Goal: Information Seeking & Learning: Learn about a topic

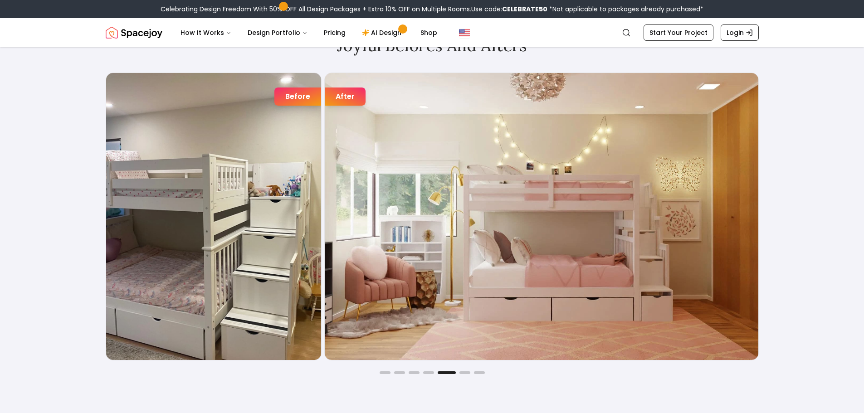
scroll to position [1542, 0]
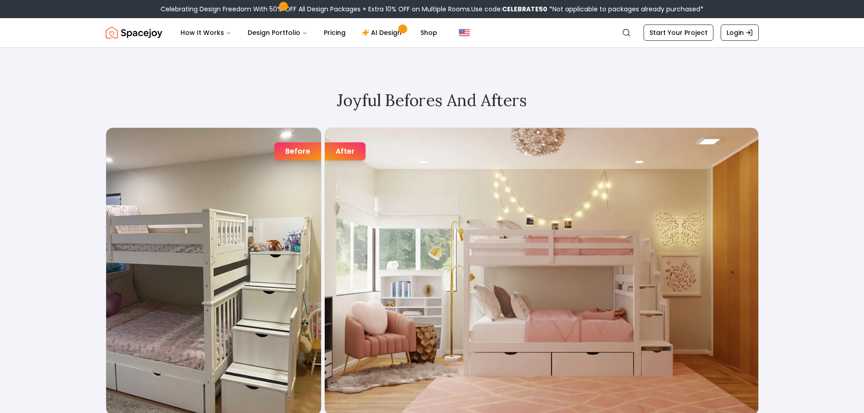
click at [269, 243] on img "5 / 7" at bounding box center [213, 271] width 215 height 287
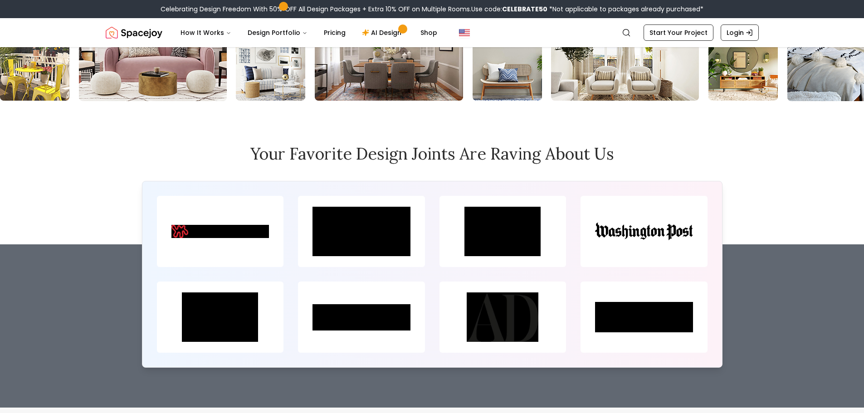
scroll to position [4446, 0]
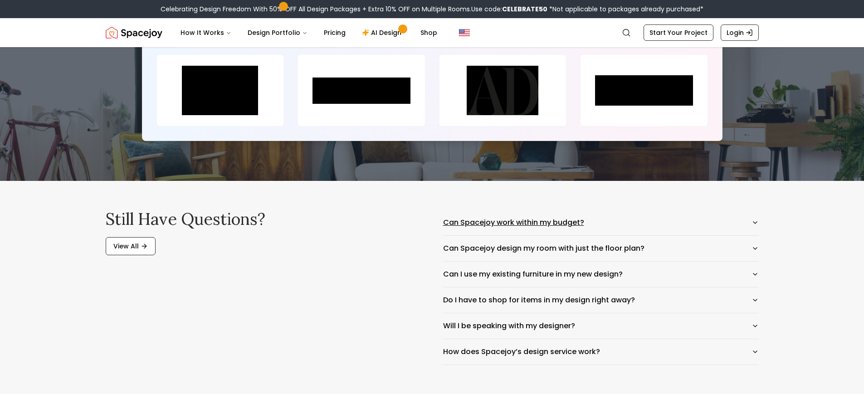
click at [603, 210] on button "Can Spacejoy work within my budget?" at bounding box center [601, 222] width 316 height 25
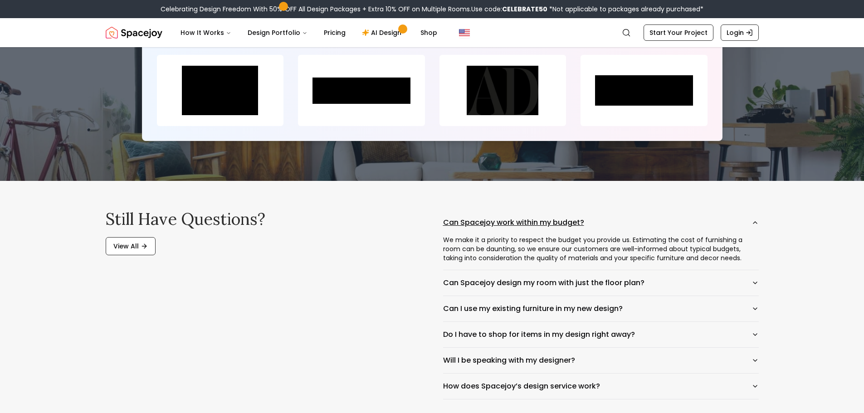
click at [651, 210] on button "Can Spacejoy work within my budget?" at bounding box center [601, 222] width 316 height 25
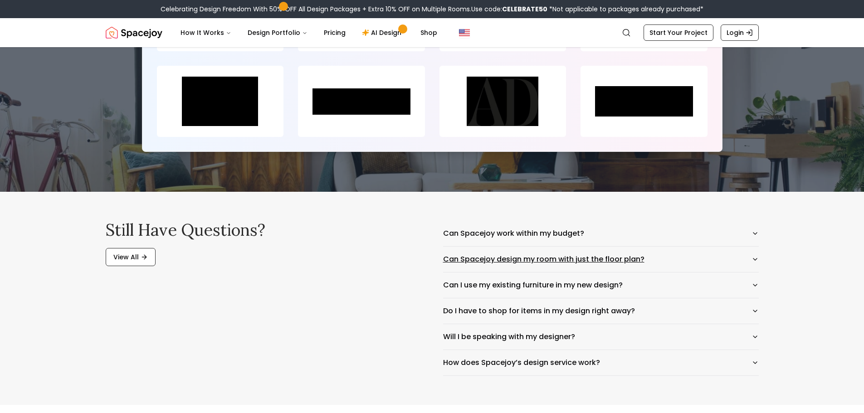
click at [651, 247] on button "Can Spacejoy design my room with just the floor plan?" at bounding box center [601, 259] width 316 height 25
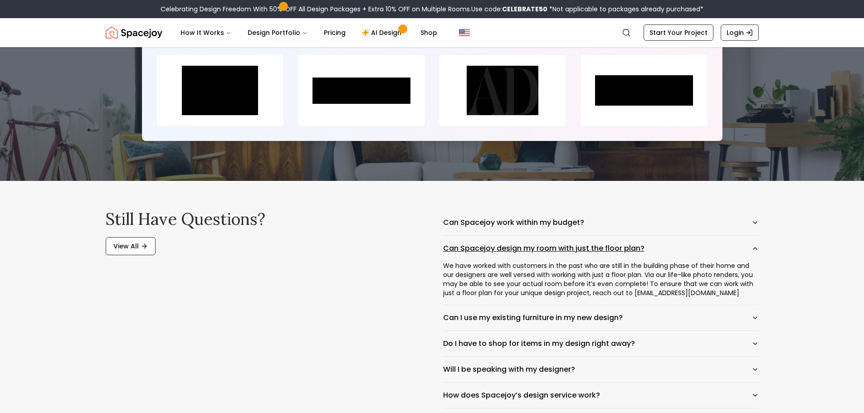
click at [684, 236] on button "Can Spacejoy design my room with just the floor plan?" at bounding box center [601, 248] width 316 height 25
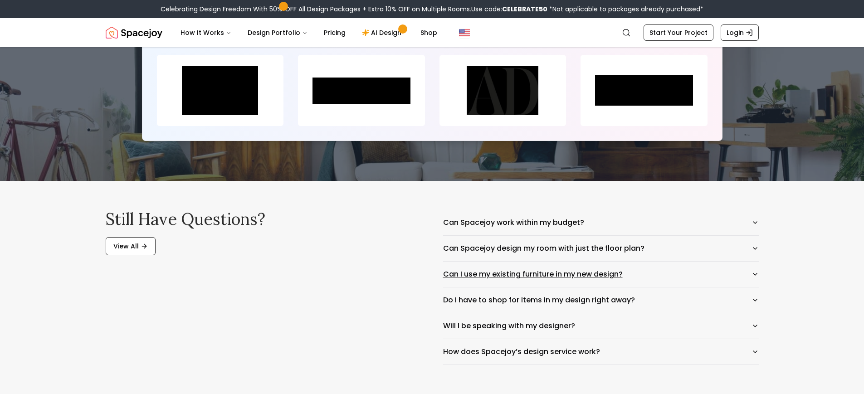
click at [675, 262] on button "Can I use my existing furniture in my new design?" at bounding box center [601, 274] width 316 height 25
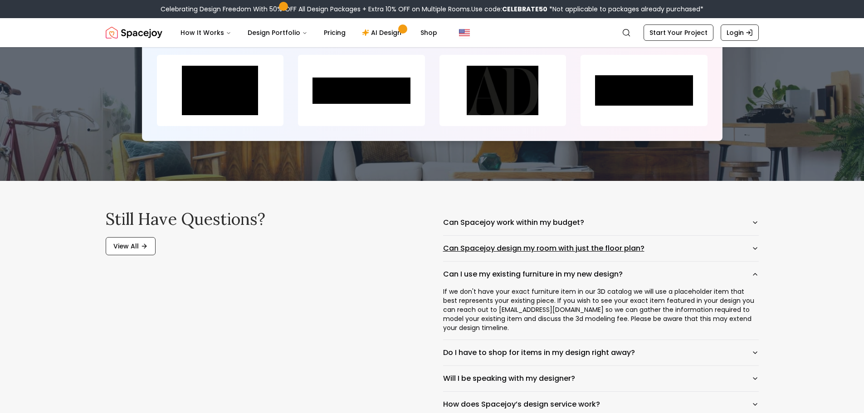
click at [675, 236] on button "Can Spacejoy design my room with just the floor plan?" at bounding box center [601, 248] width 316 height 25
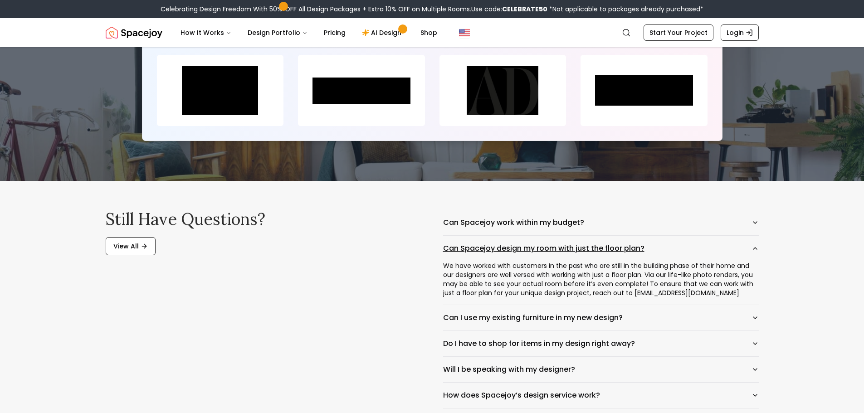
click at [675, 236] on button "Can Spacejoy design my room with just the floor plan?" at bounding box center [601, 248] width 316 height 25
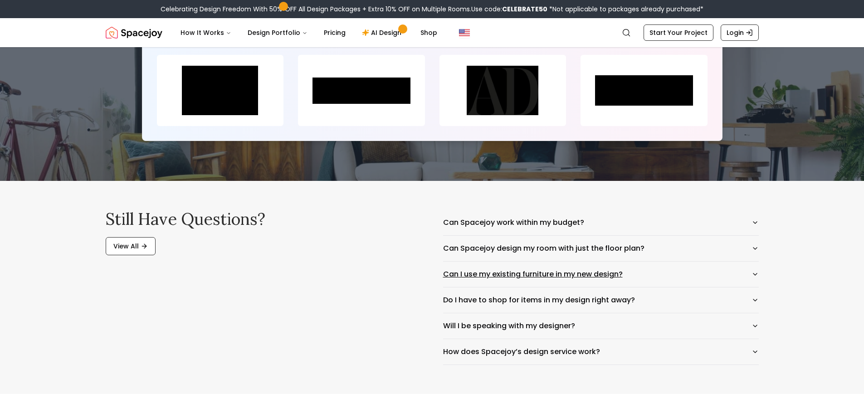
click at [672, 262] on button "Can I use my existing furniture in my new design?" at bounding box center [601, 274] width 316 height 25
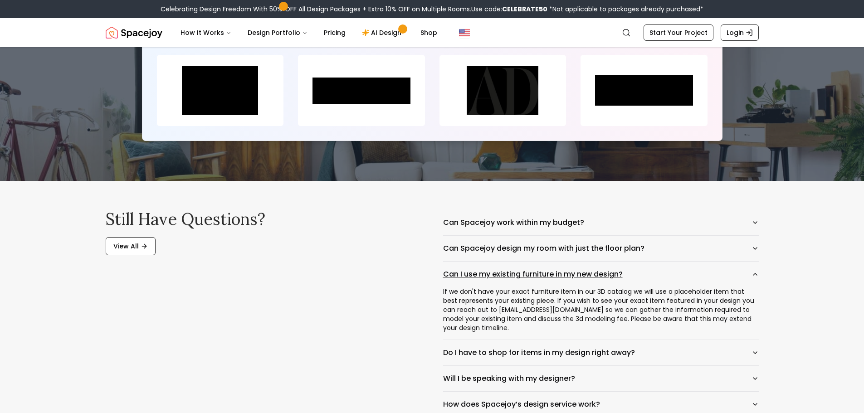
click at [649, 262] on button "Can I use my existing furniture in my new design?" at bounding box center [601, 274] width 316 height 25
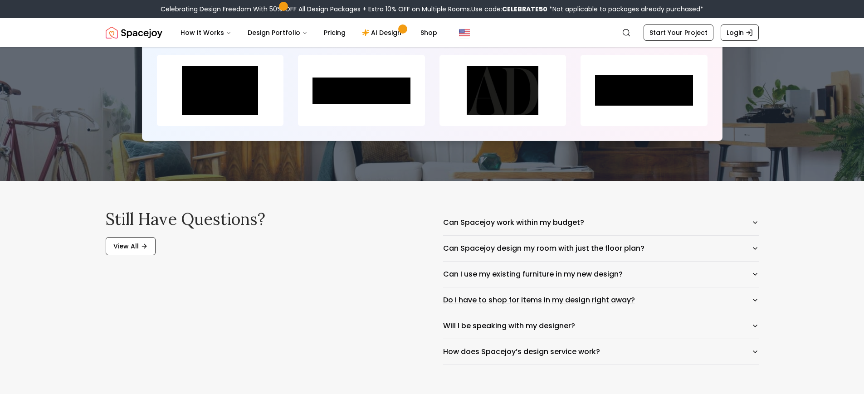
click at [650, 288] on button "Do I have to shop for items in my design right away?" at bounding box center [601, 300] width 316 height 25
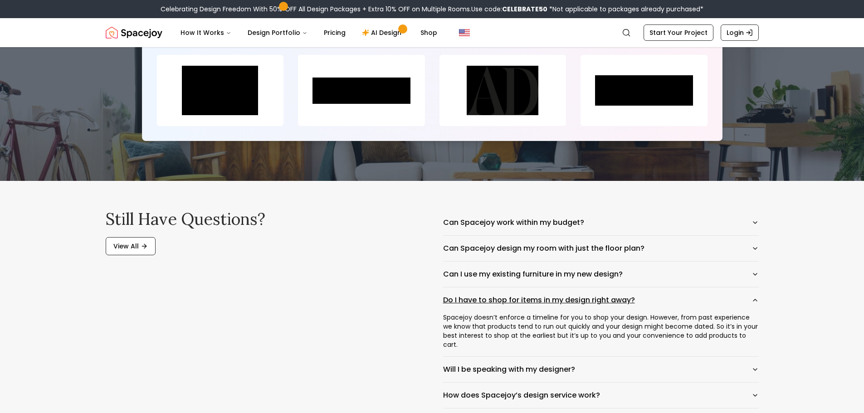
click at [666, 288] on button "Do I have to shop for items in my design right away?" at bounding box center [601, 300] width 316 height 25
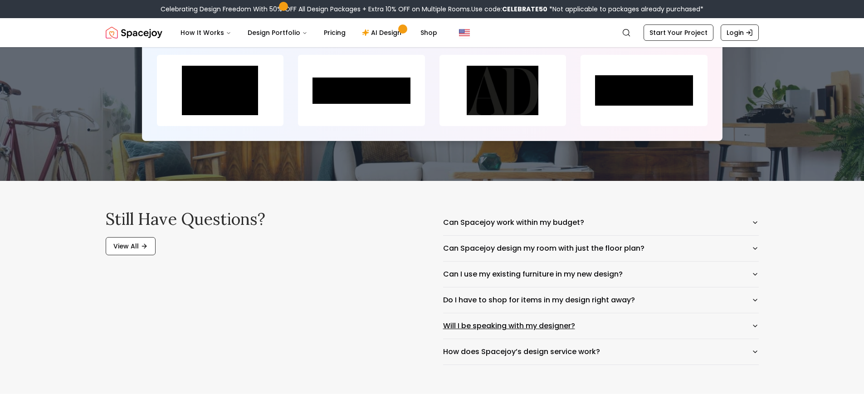
click at [666, 313] on button "Will I be speaking with my designer?" at bounding box center [601, 325] width 316 height 25
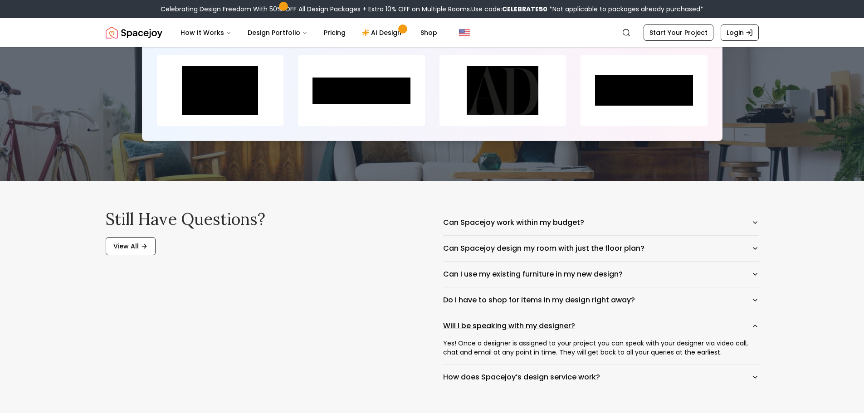
click at [666, 313] on button "Will I be speaking with my designer?" at bounding box center [601, 325] width 316 height 25
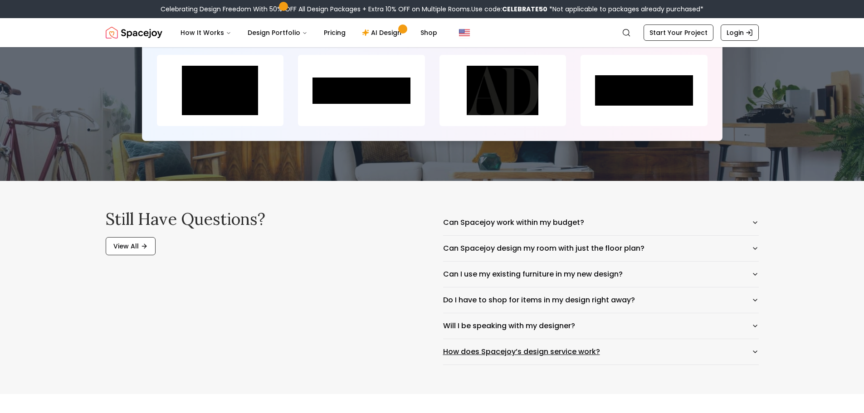
click at [667, 339] on button "How does Spacejoy’s design service work?" at bounding box center [601, 351] width 316 height 25
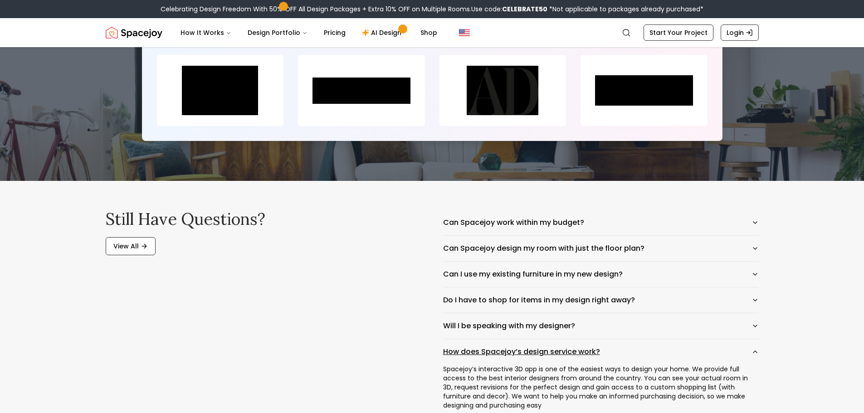
click at [654, 339] on button "How does Spacejoy’s design service work?" at bounding box center [601, 351] width 316 height 25
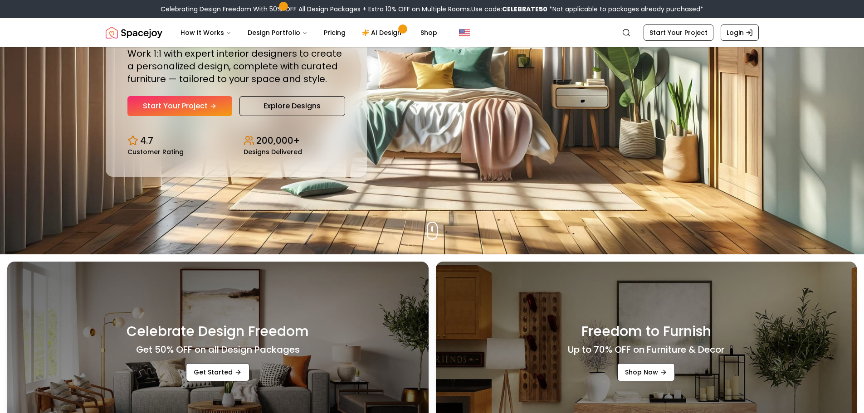
scroll to position [0, 0]
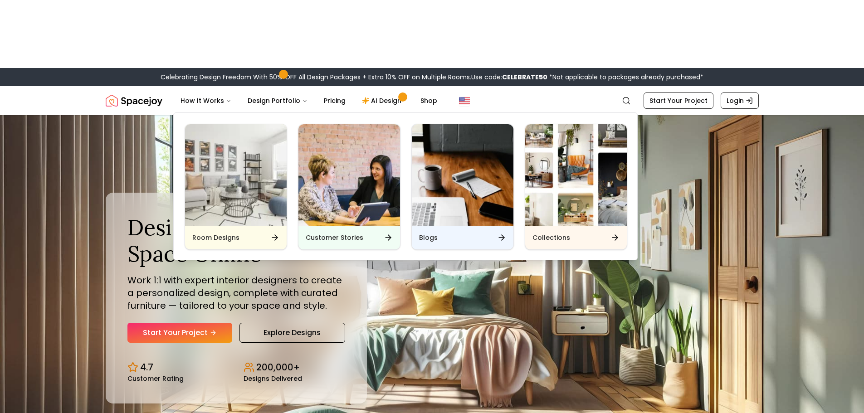
click at [346, 114] on div "Room Designs Customer Stories Blogs Collections" at bounding box center [405, 185] width 465 height 151
click at [365, 124] on img "Main" at bounding box center [349, 175] width 102 height 102
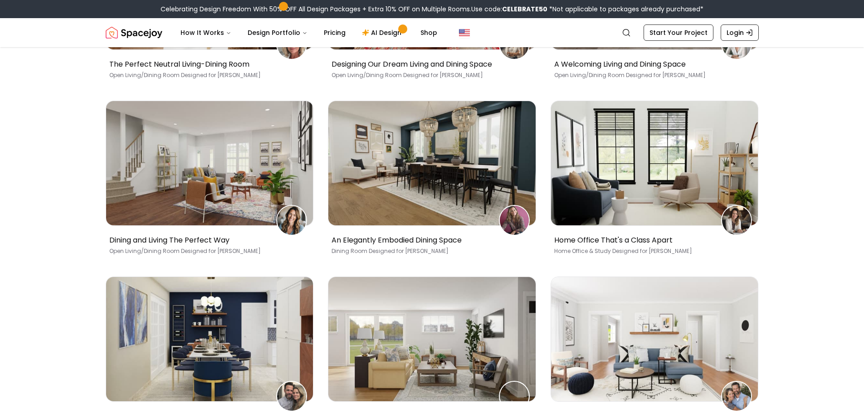
scroll to position [544, 0]
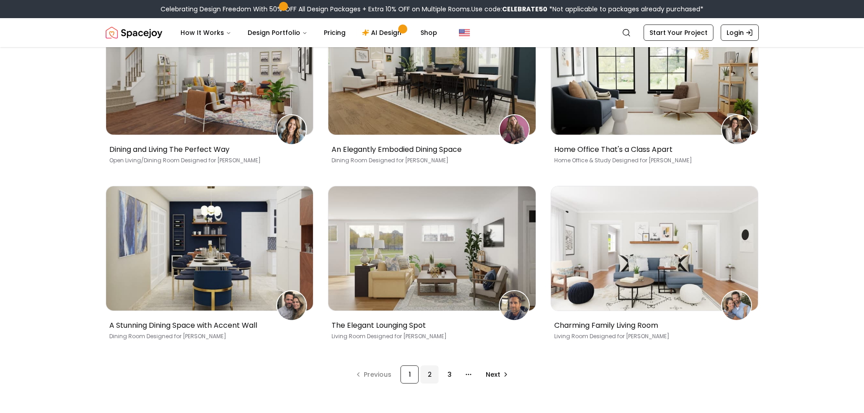
click at [432, 366] on div "2" at bounding box center [430, 375] width 18 height 18
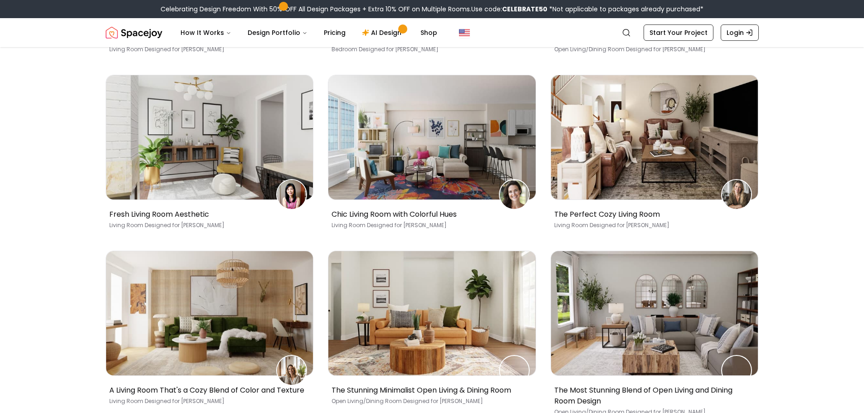
scroll to position [588, 0]
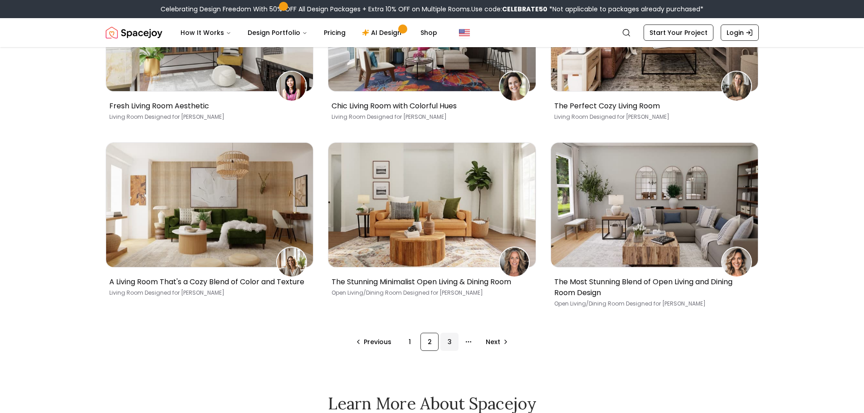
click at [450, 333] on div "3" at bounding box center [449, 342] width 18 height 18
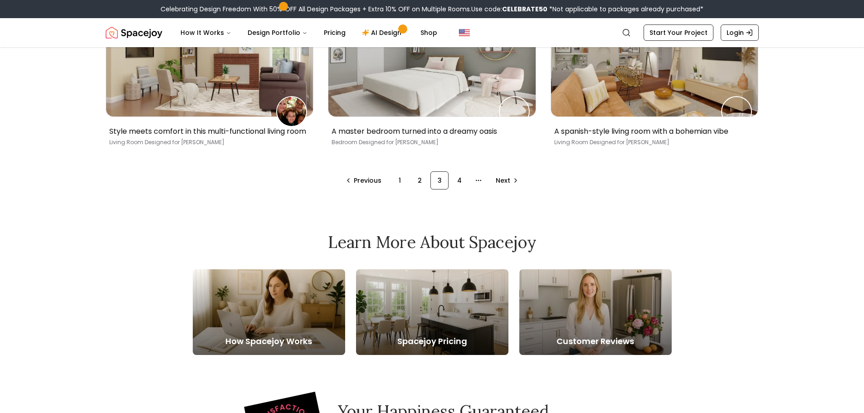
scroll to position [680, 0]
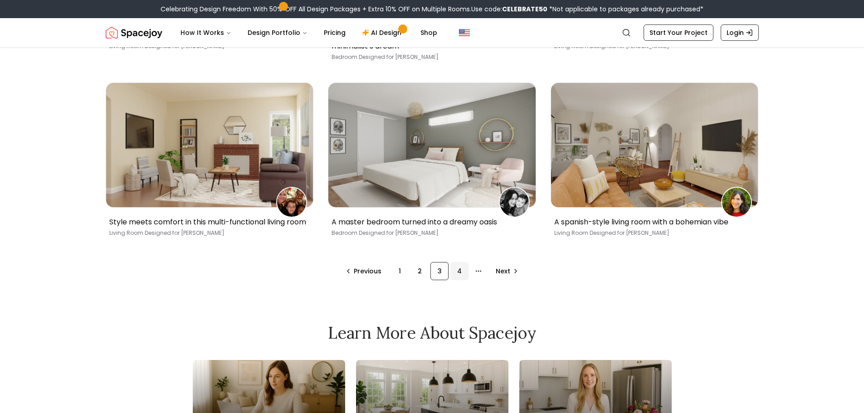
click at [459, 262] on div "4" at bounding box center [459, 271] width 18 height 18
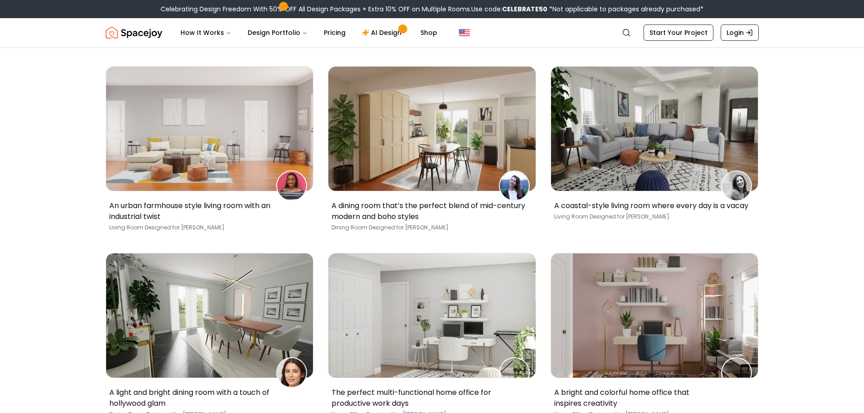
scroll to position [544, 0]
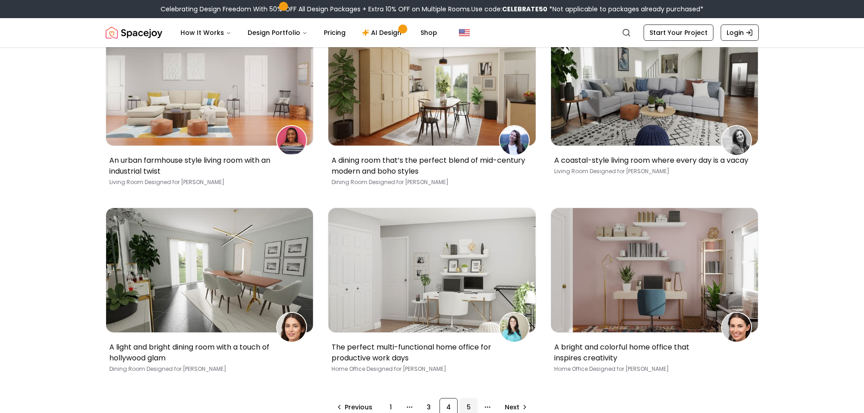
click at [465, 398] on div "5" at bounding box center [469, 407] width 18 height 18
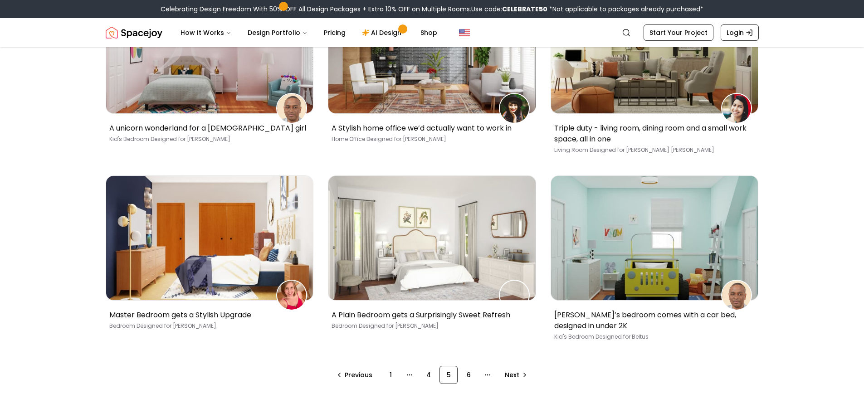
scroll to position [588, 0]
click at [470, 366] on div "6" at bounding box center [469, 375] width 18 height 18
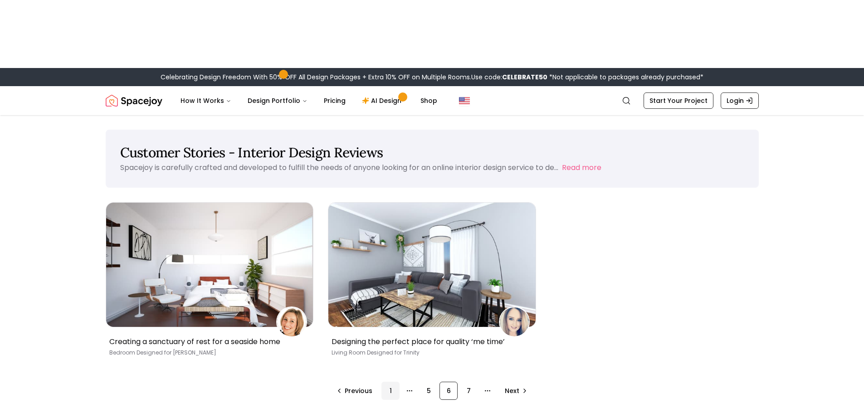
click at [386, 382] on div "1" at bounding box center [391, 391] width 18 height 18
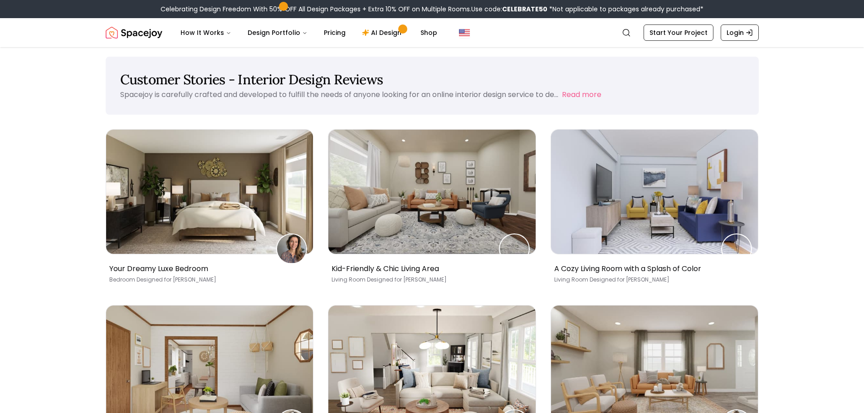
scroll to position [89, 0]
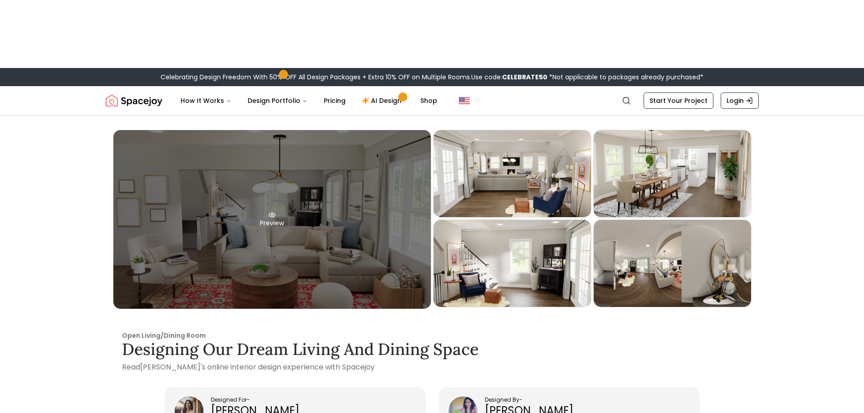
click at [269, 185] on div "Preview" at bounding box center [272, 219] width 318 height 179
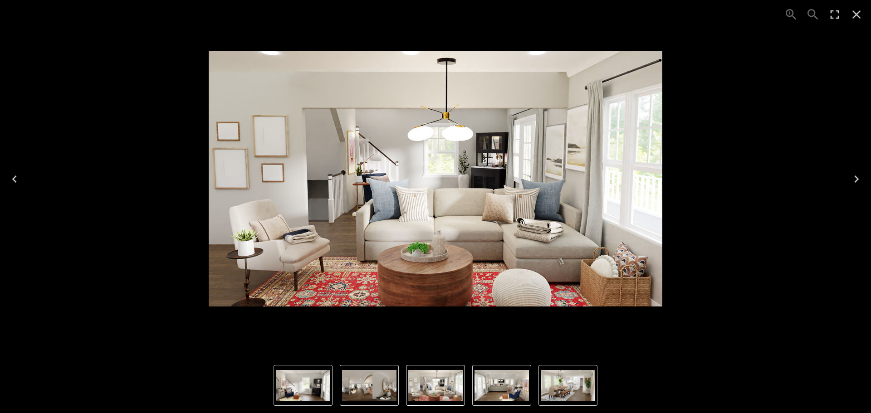
click at [854, 184] on icon "Next" at bounding box center [856, 179] width 15 height 15
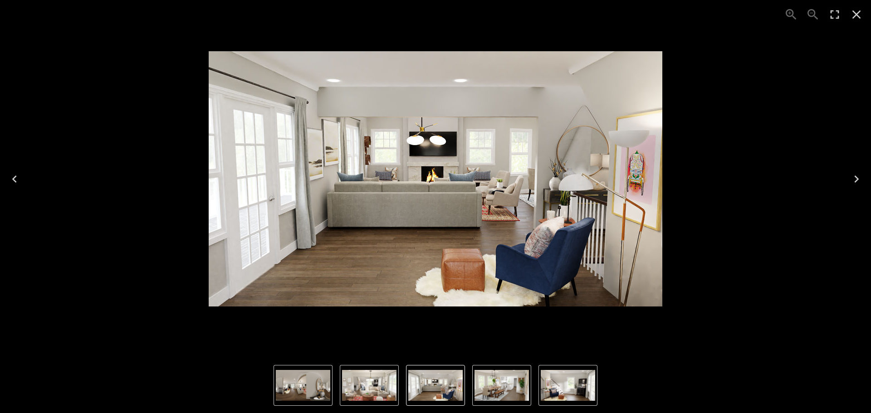
click at [854, 184] on icon "Next" at bounding box center [856, 179] width 15 height 15
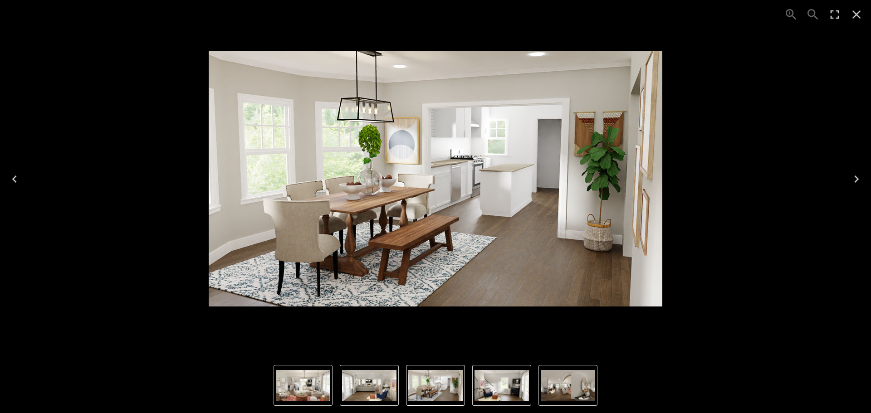
click at [854, 184] on icon "Next" at bounding box center [856, 179] width 15 height 15
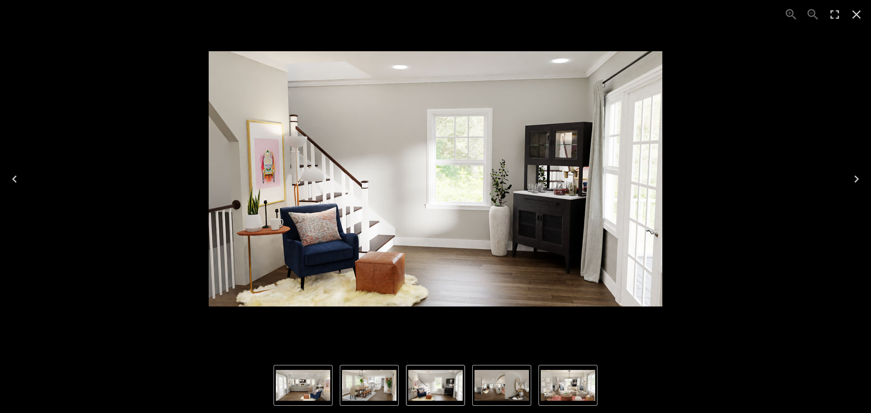
click at [854, 184] on icon "Next" at bounding box center [856, 179] width 15 height 15
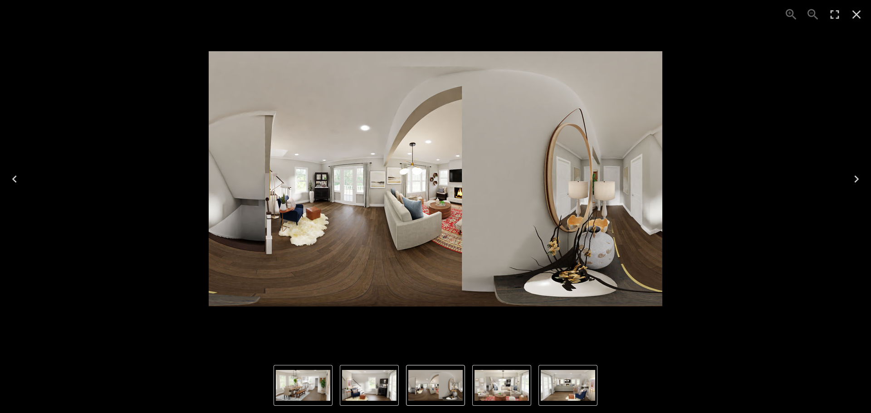
click at [854, 184] on icon "Next" at bounding box center [856, 179] width 15 height 15
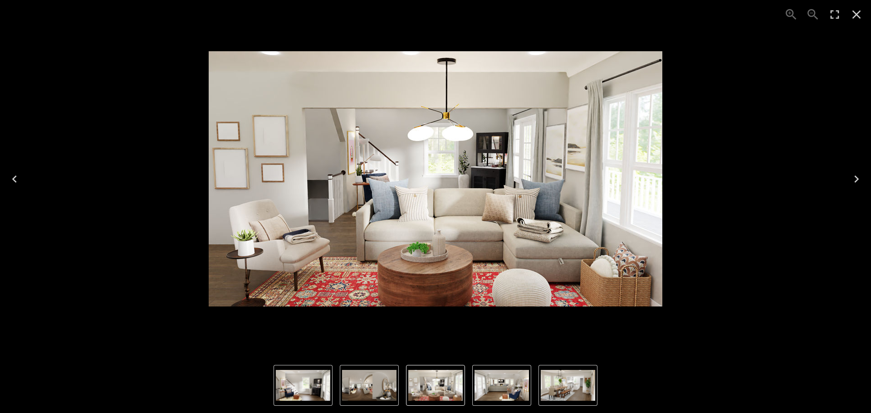
click at [854, 15] on icon "Close" at bounding box center [856, 14] width 15 height 15
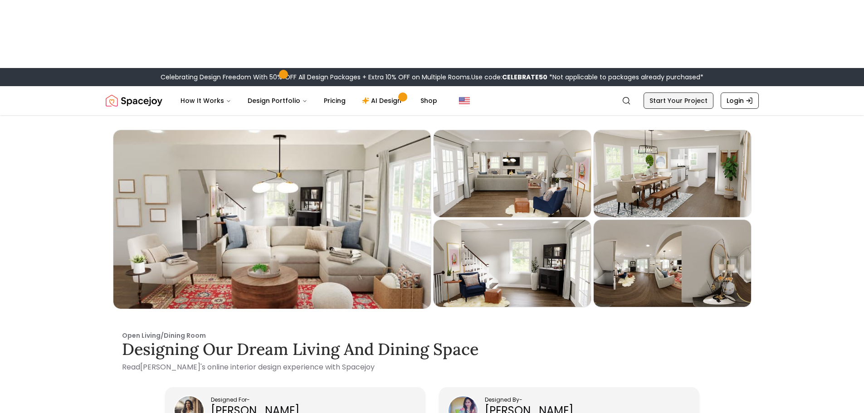
click at [665, 93] on link "Start Your Project" at bounding box center [679, 101] width 70 height 16
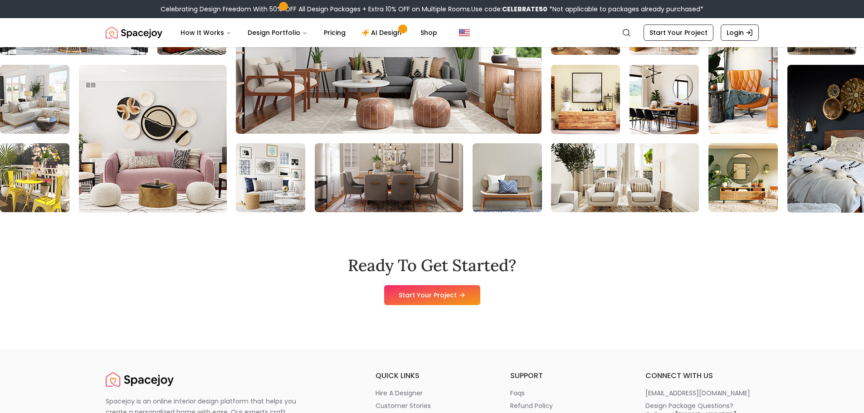
scroll to position [7526, 0]
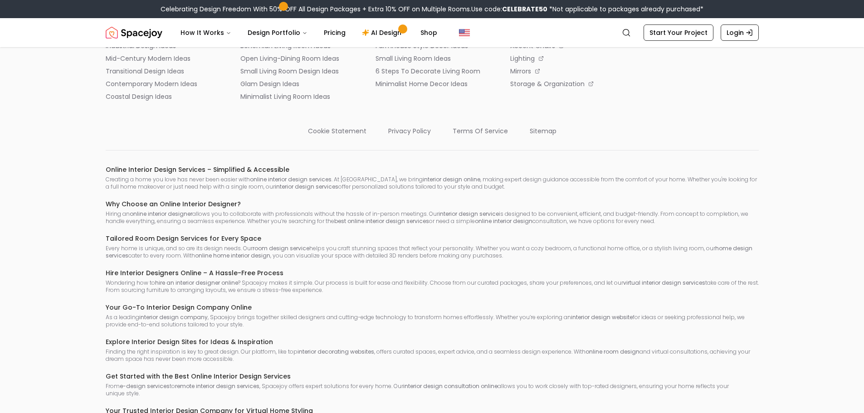
click at [799, 222] on footer "Spacejoy is an online interior design platform that helps you create a personal…" at bounding box center [432, 165] width 864 height 651
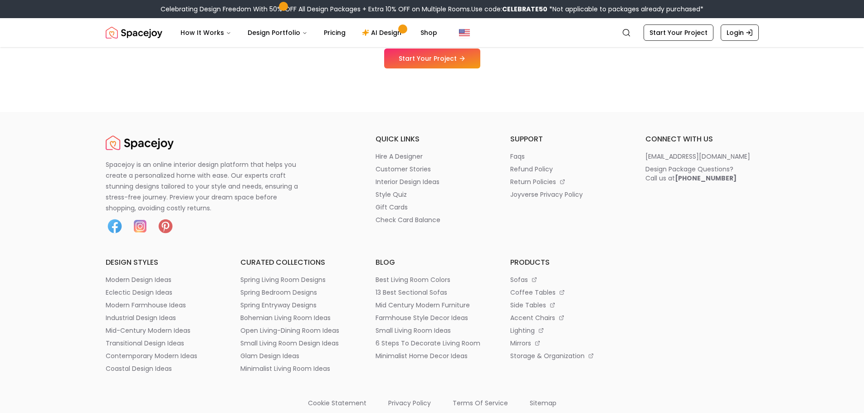
scroll to position [7117, 0]
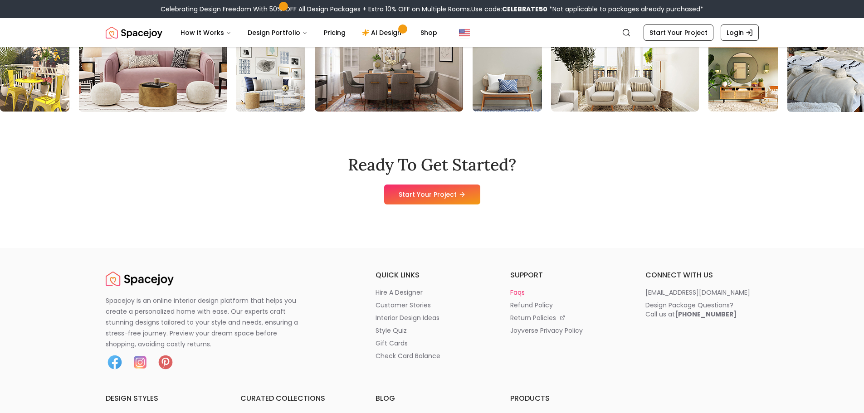
click at [520, 288] on p "faqs" at bounding box center [517, 292] width 15 height 9
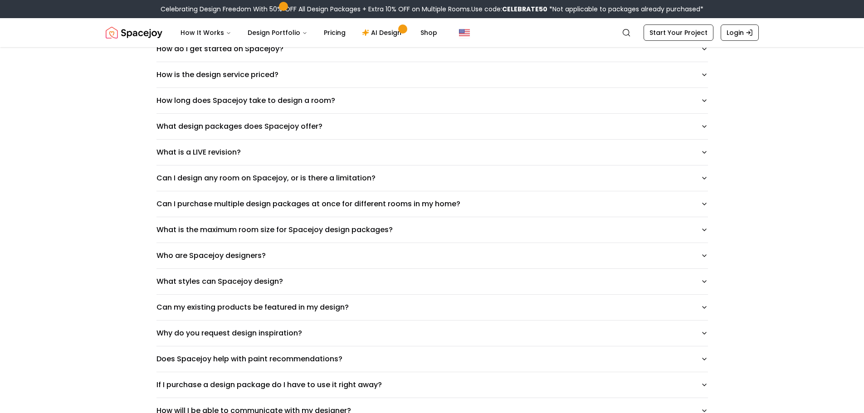
scroll to position [181, 0]
click at [687, 242] on button "Who are Spacejoy designers?" at bounding box center [433, 254] width 552 height 25
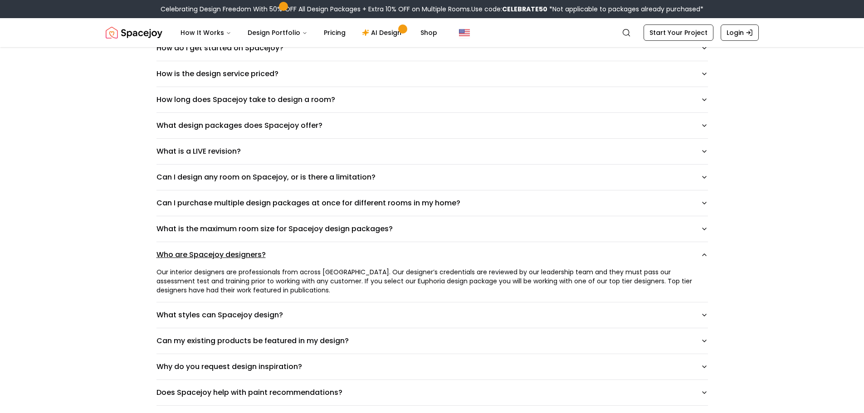
click at [688, 242] on button "Who are Spacejoy designers?" at bounding box center [433, 254] width 552 height 25
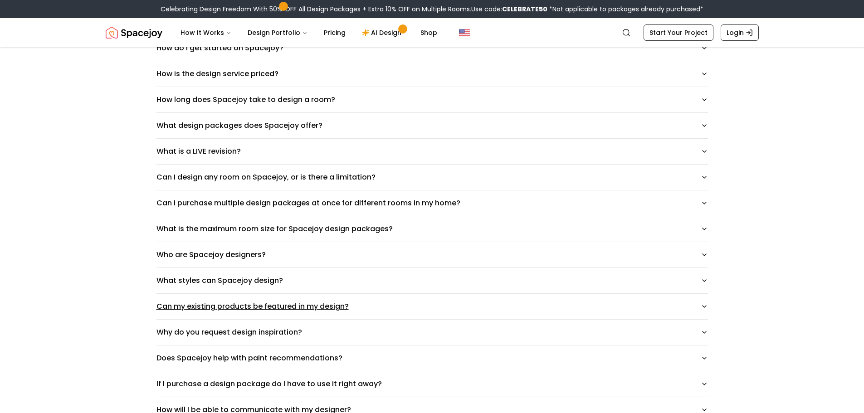
click at [665, 294] on button "Can my existing products be featured in my design?" at bounding box center [433, 306] width 552 height 25
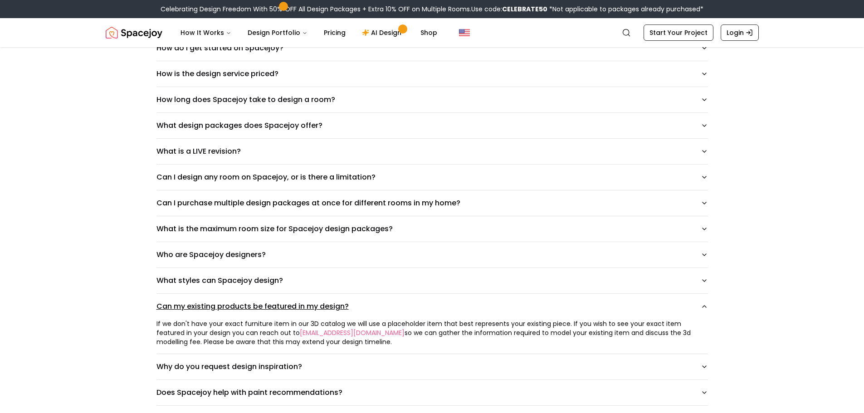
click at [667, 294] on button "Can my existing products be featured in my design?" at bounding box center [433, 306] width 552 height 25
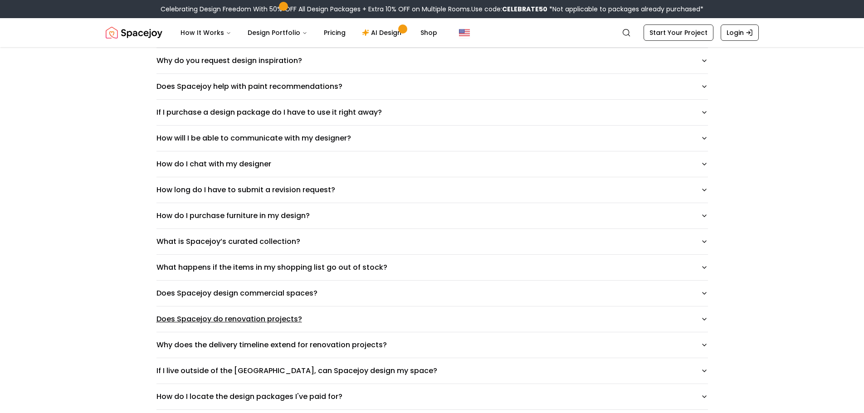
scroll to position [454, 0]
click at [357, 229] on button "What is Spacejoy’s curated collection?" at bounding box center [433, 241] width 552 height 25
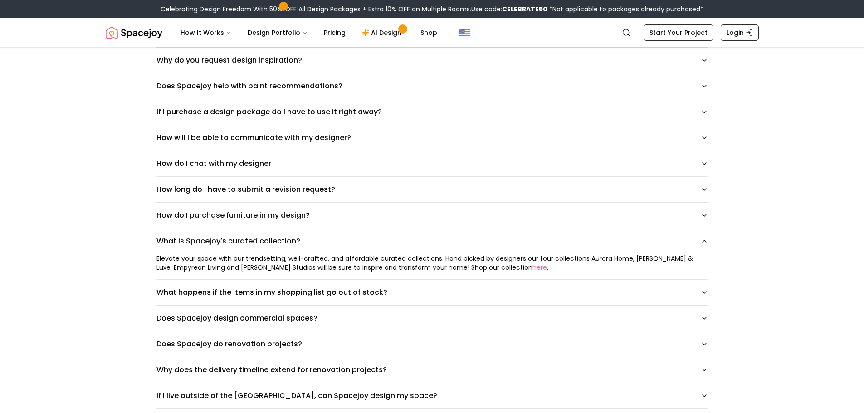
click at [357, 229] on button "What is Spacejoy’s curated collection?" at bounding box center [433, 241] width 552 height 25
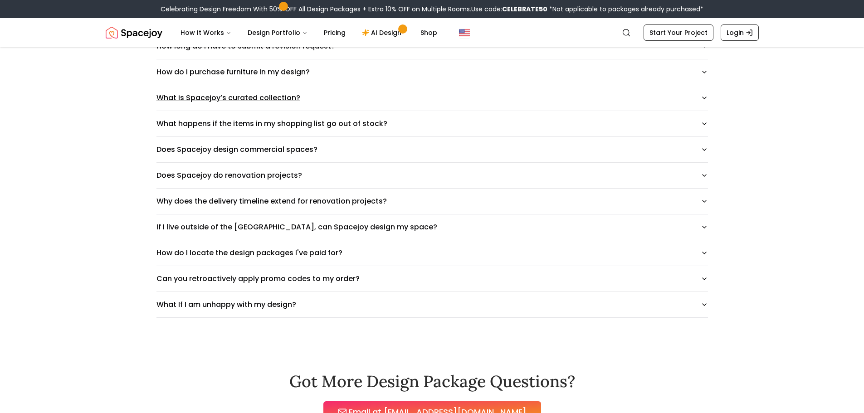
scroll to position [680, 0]
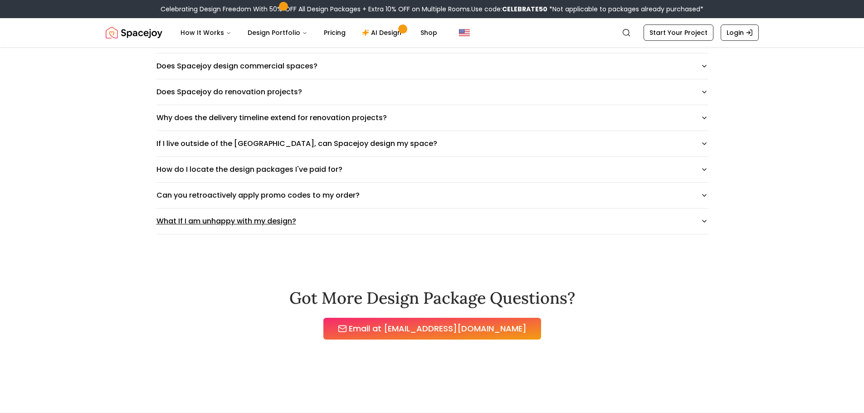
click at [354, 209] on button "What If I am unhappy with my design?" at bounding box center [433, 221] width 552 height 25
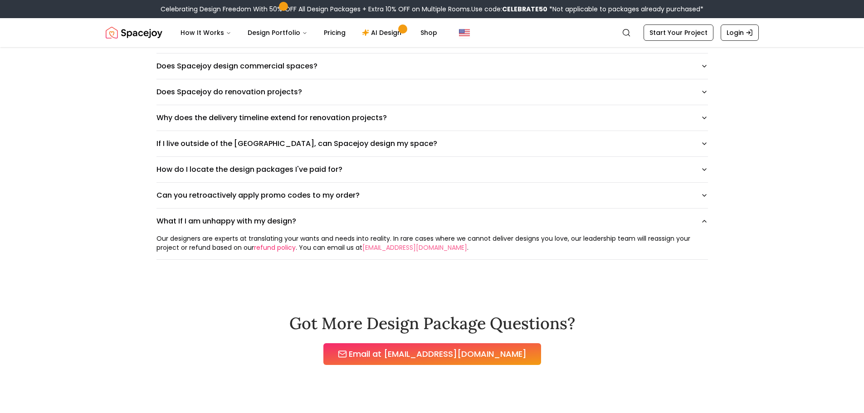
click at [281, 243] on link "refund policy" at bounding box center [275, 247] width 42 height 9
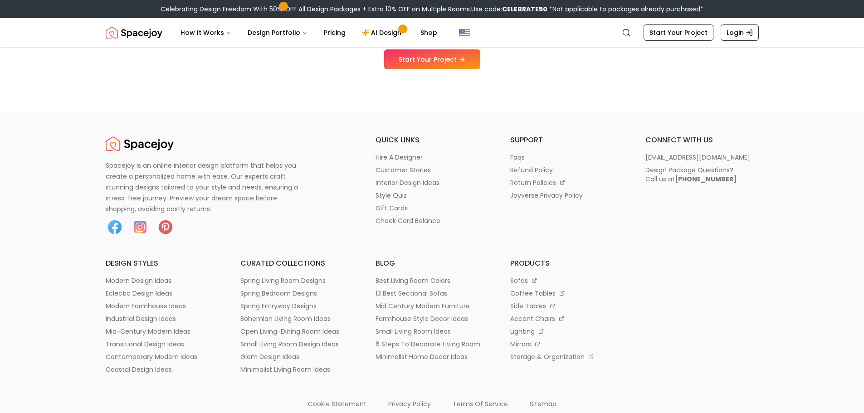
scroll to position [397, 0]
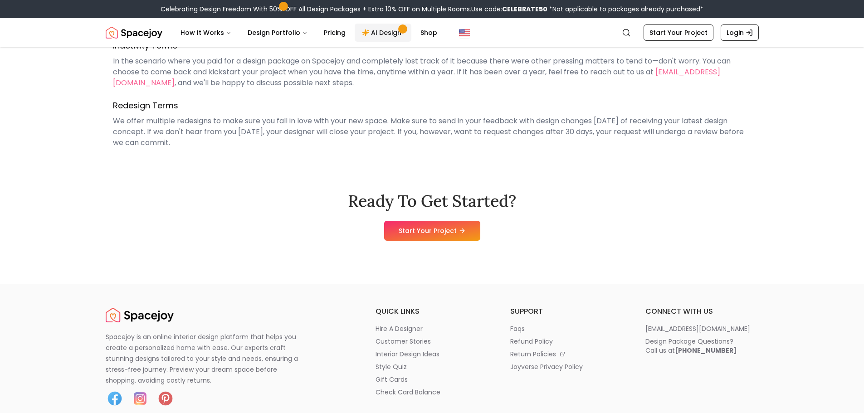
click at [371, 33] on link "AI Design" at bounding box center [383, 33] width 57 height 18
